Goal: Check status

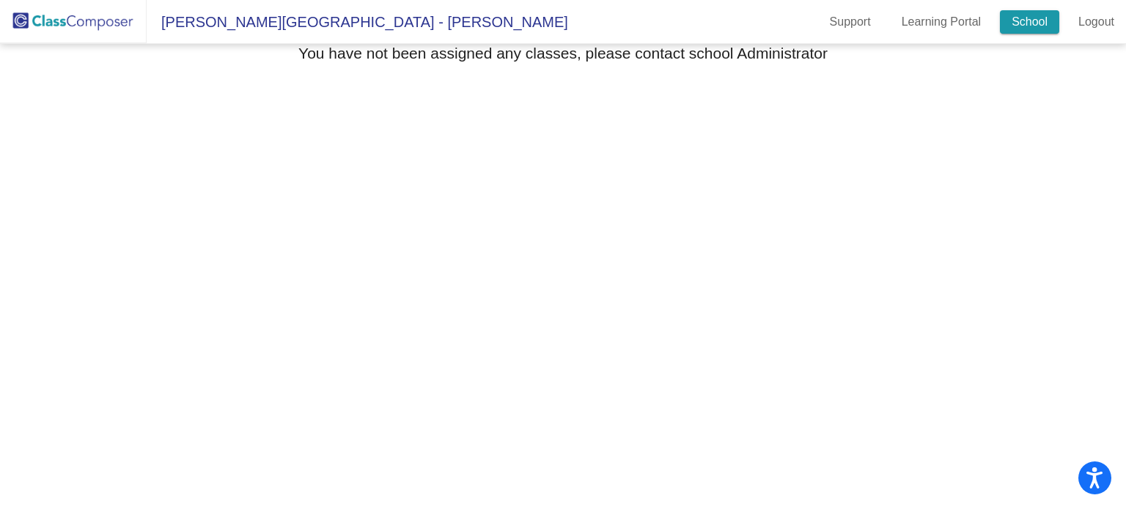
click at [1030, 23] on link "School" at bounding box center [1029, 21] width 59 height 23
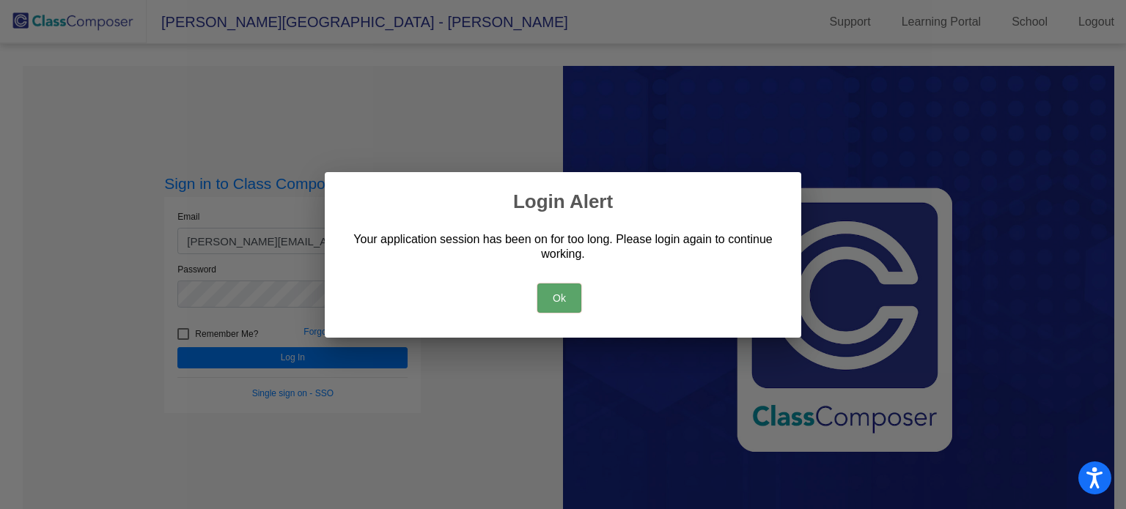
click at [558, 302] on button "Ok" at bounding box center [559, 298] width 44 height 29
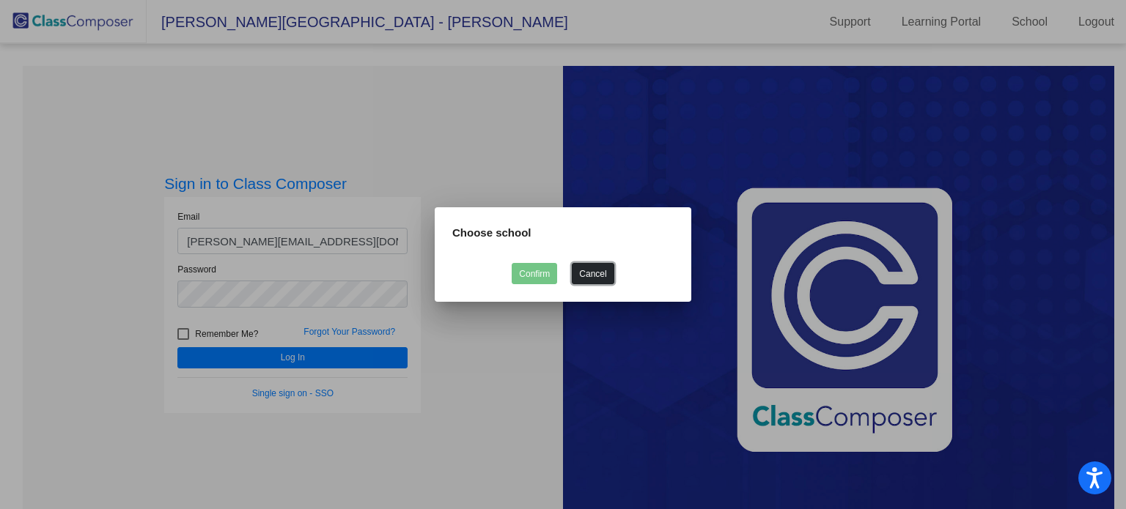
click at [592, 276] on button "Cancel" at bounding box center [593, 273] width 42 height 21
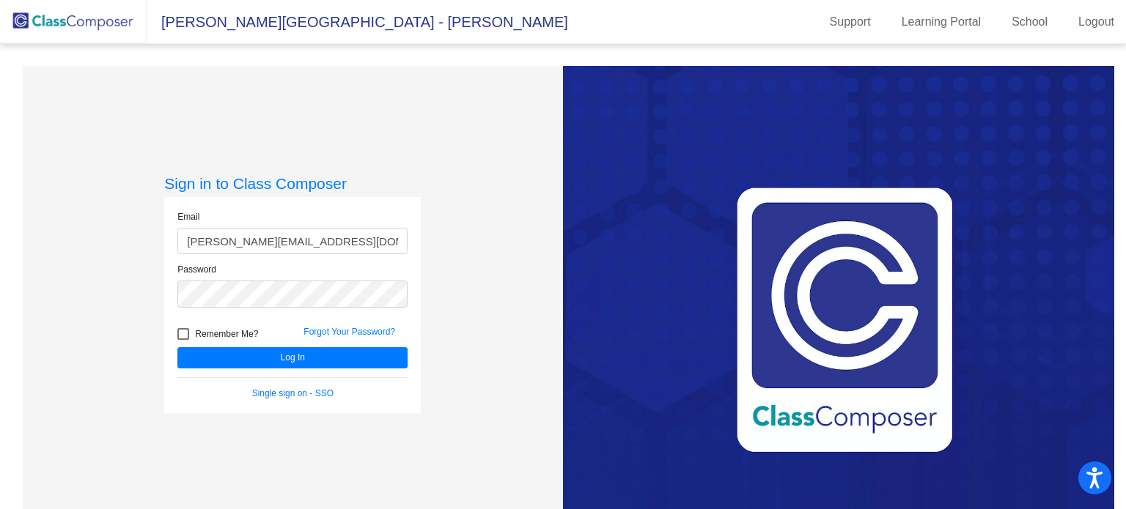
click at [185, 331] on div at bounding box center [183, 334] width 12 height 12
click at [183, 340] on input "Remember Me?" at bounding box center [182, 340] width 1 height 1
checkbox input "true"
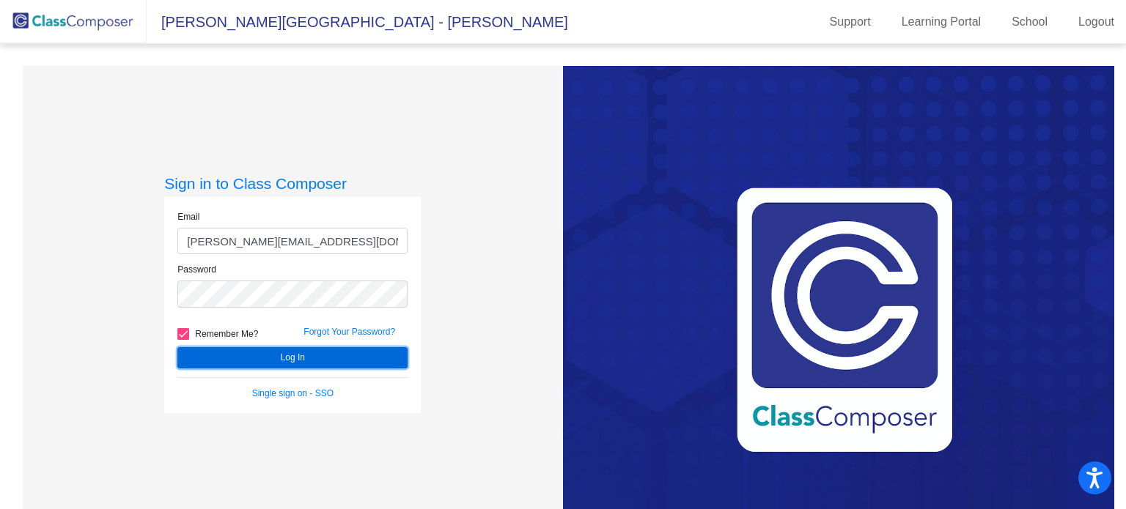
click at [277, 362] on button "Log In" at bounding box center [292, 357] width 230 height 21
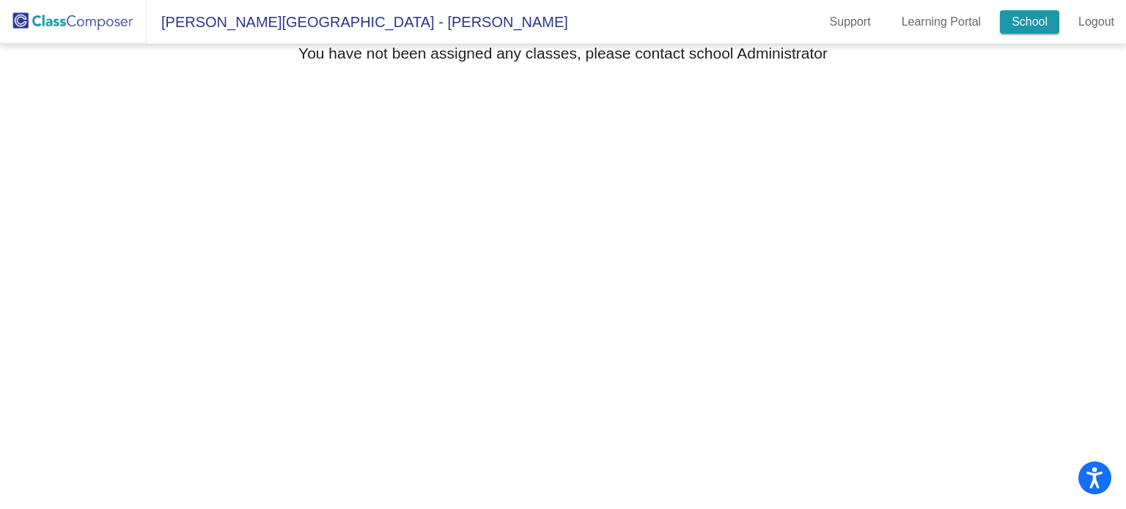
click at [1020, 21] on link "School" at bounding box center [1029, 21] width 59 height 23
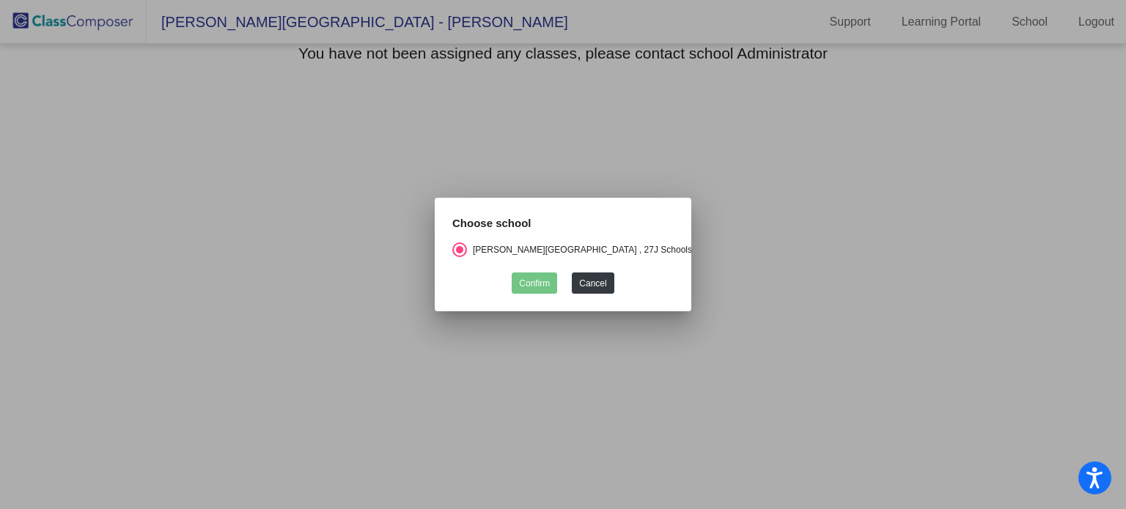
click at [761, 82] on div at bounding box center [563, 254] width 1126 height 509
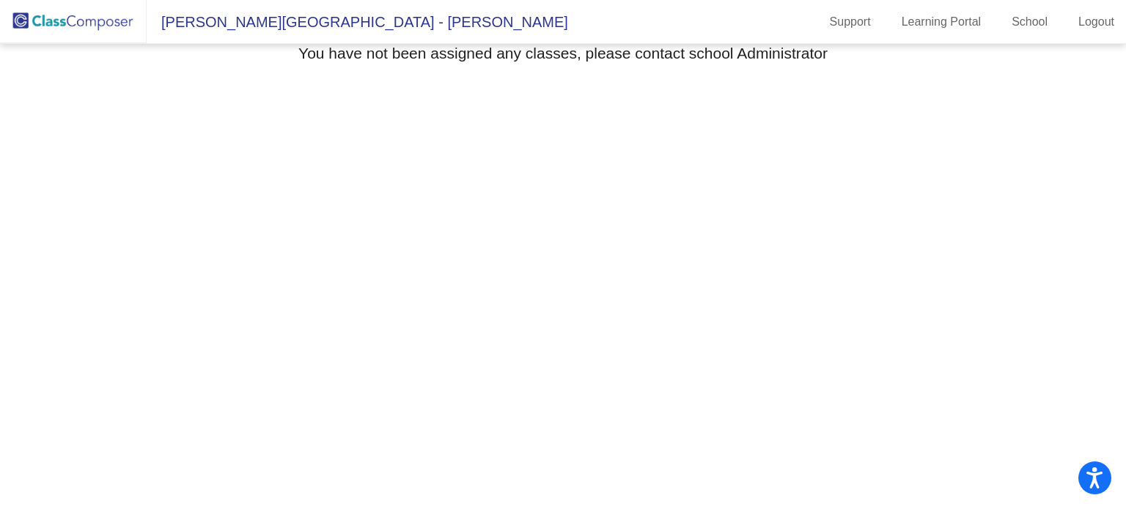
click at [79, 29] on img at bounding box center [73, 21] width 147 height 43
click at [73, 23] on img at bounding box center [73, 21] width 147 height 43
click at [302, 48] on h3 "You have not been assigned any classes, please contact school Administrator" at bounding box center [562, 53] width 529 height 18
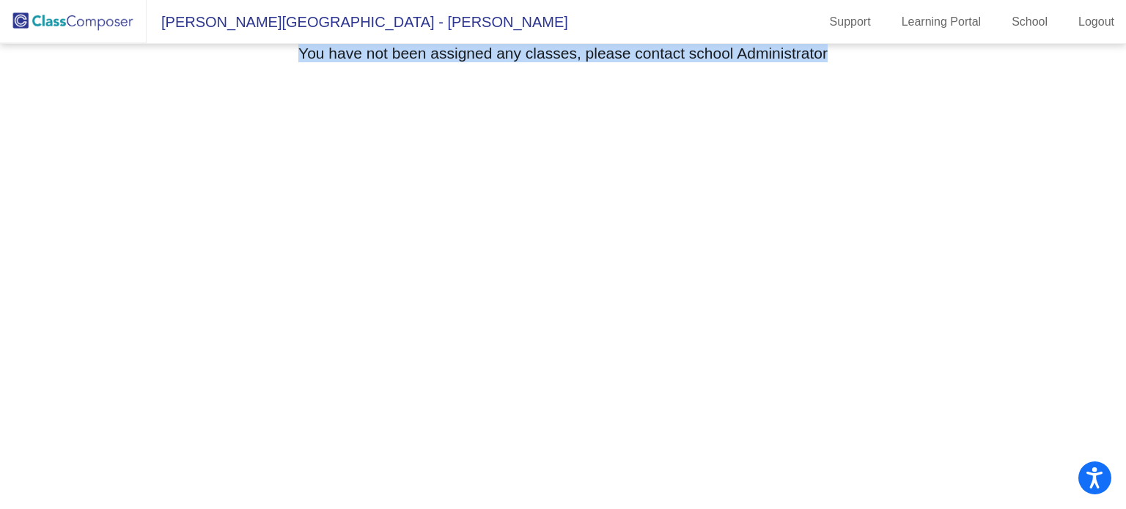
drag, startPoint x: 302, startPoint y: 48, endPoint x: 838, endPoint y: 66, distance: 536.8
click at [838, 66] on div "You have not been assigned any classes, please contact school Administrator" at bounding box center [563, 55] width 1081 height 23
click at [815, 56] on h3 "You have not been assigned any classes, please contact school Administrator" at bounding box center [562, 53] width 529 height 18
drag, startPoint x: 300, startPoint y: 52, endPoint x: 830, endPoint y: 75, distance: 529.6
click at [830, 75] on mat-sidenav-content "Select Grade You have not been assigned any classes, please contact school Admi…" at bounding box center [563, 276] width 1126 height 465
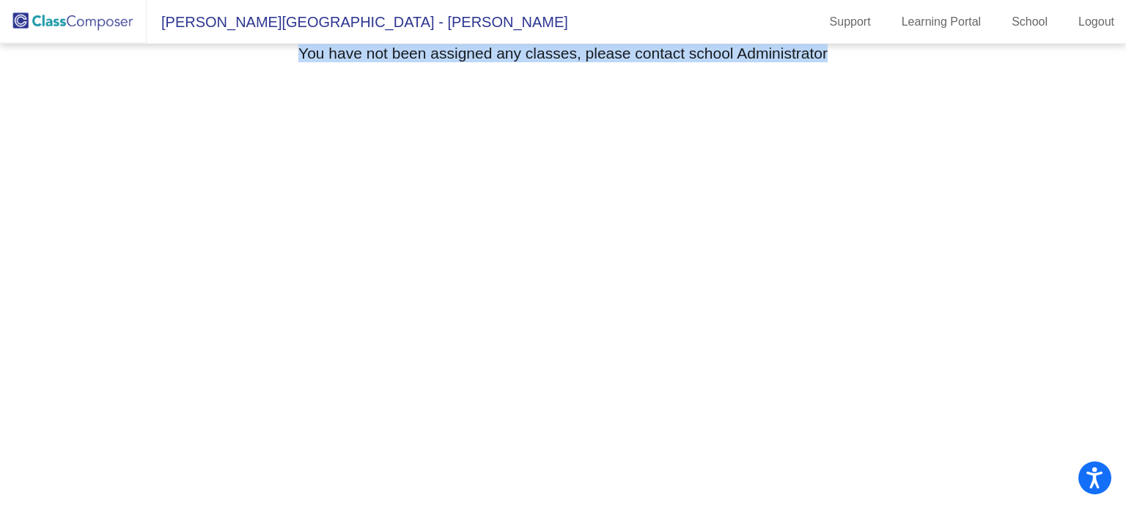
click at [794, 55] on h3 "You have not been assigned any classes, please contact school Administrator" at bounding box center [562, 53] width 529 height 18
